Goal: Check status: Check status

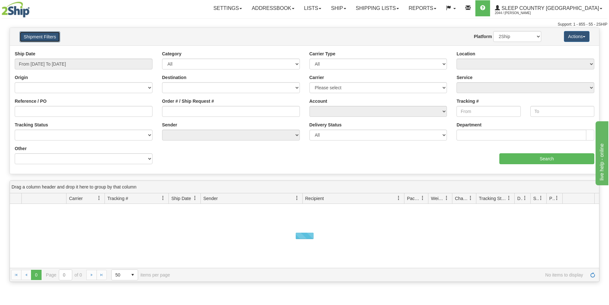
click at [58, 39] on button "Shipment Filters" at bounding box center [40, 36] width 41 height 11
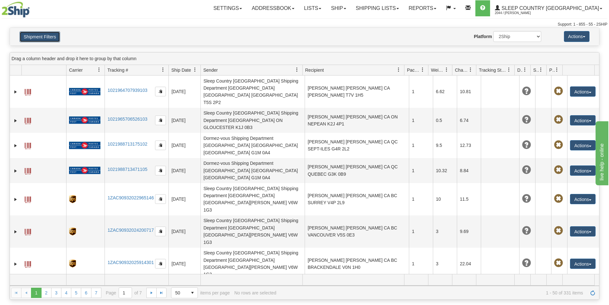
click at [58, 39] on button "Shipment Filters" at bounding box center [40, 36] width 41 height 11
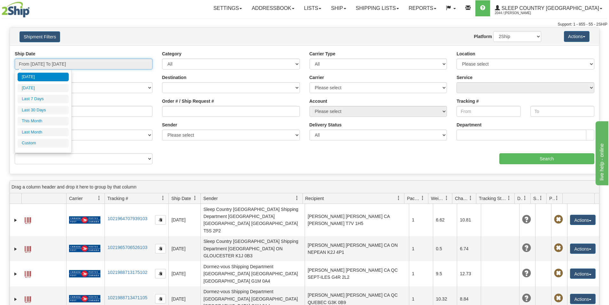
click at [88, 60] on input "From [DATE] To [DATE]" at bounding box center [84, 64] width 138 height 11
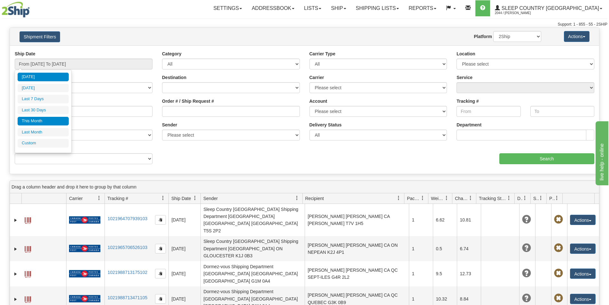
click at [40, 121] on li "This Month" at bounding box center [43, 121] width 51 height 9
type input "From [DATE] To [DATE]"
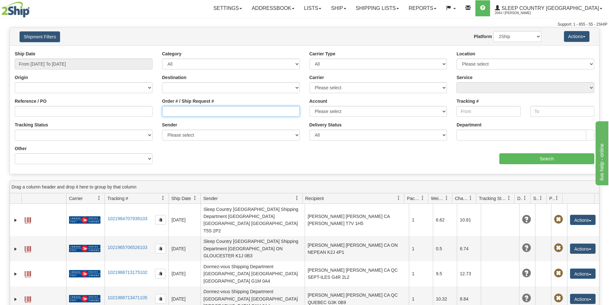
click at [167, 113] on input "Order # / Ship Request #" at bounding box center [231, 111] width 138 height 11
paste input "9002H977210"
type input "9002H977210"
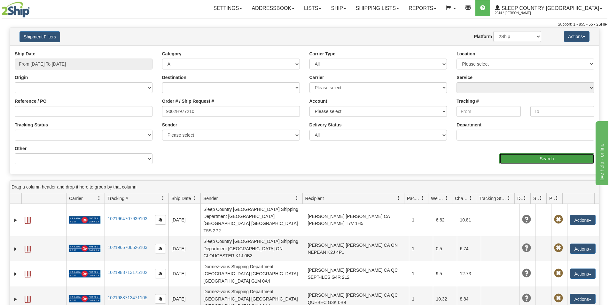
click at [514, 160] on input "Search" at bounding box center [546, 158] width 95 height 11
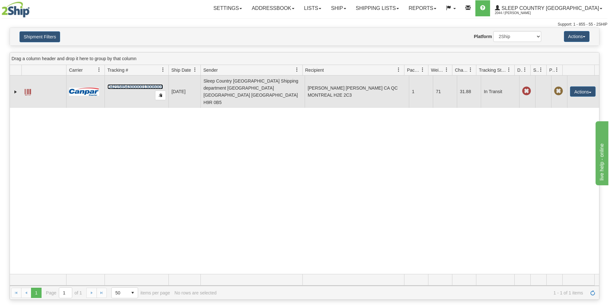
click at [154, 84] on link "D421585430000013006001" at bounding box center [135, 86] width 56 height 5
